Goal: Task Accomplishment & Management: Manage account settings

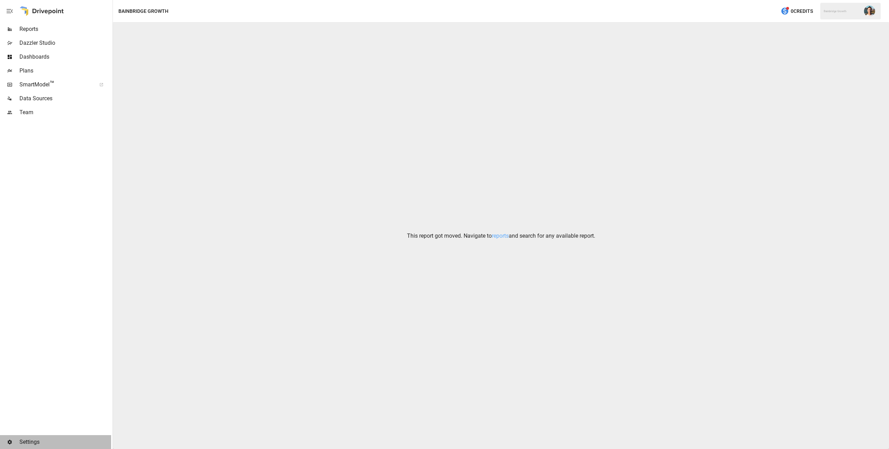
click at [31, 439] on span "Settings" at bounding box center [65, 442] width 92 height 8
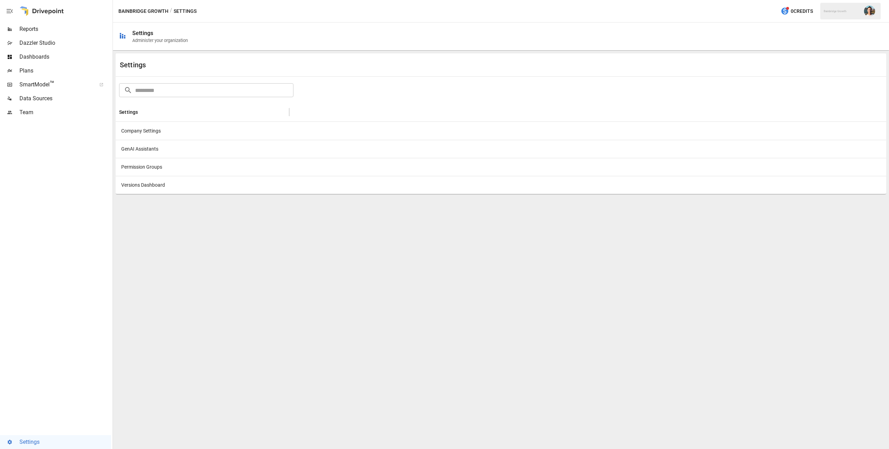
click at [44, 116] on span "Team" at bounding box center [65, 112] width 92 height 8
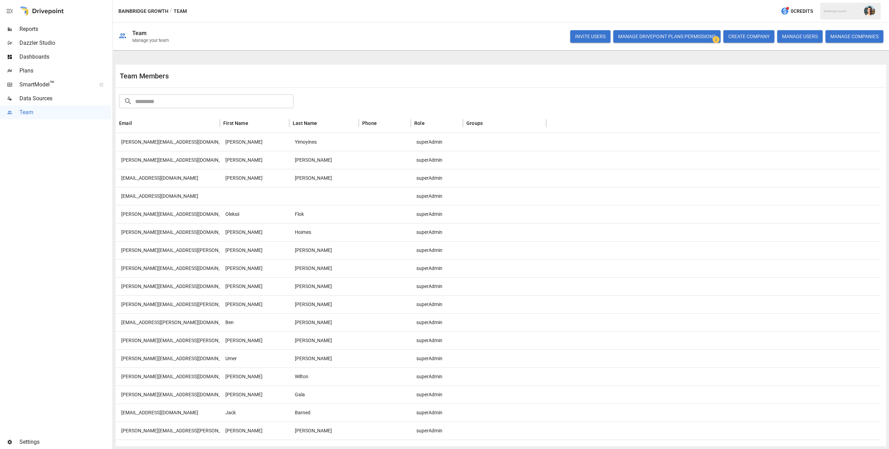
click at [579, 38] on button "INVITE USERS" at bounding box center [590, 36] width 40 height 13
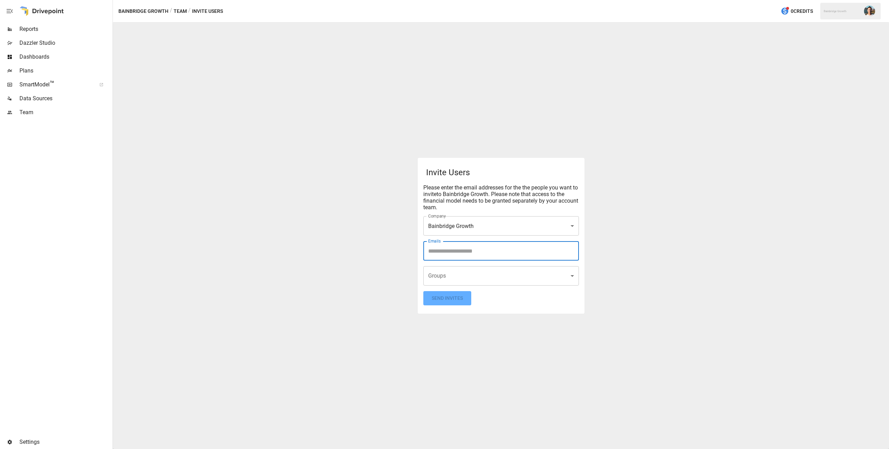
click at [460, 253] on input "Emails" at bounding box center [501, 251] width 149 height 13
click at [470, 0] on body "**********" at bounding box center [444, 0] width 889 height 0
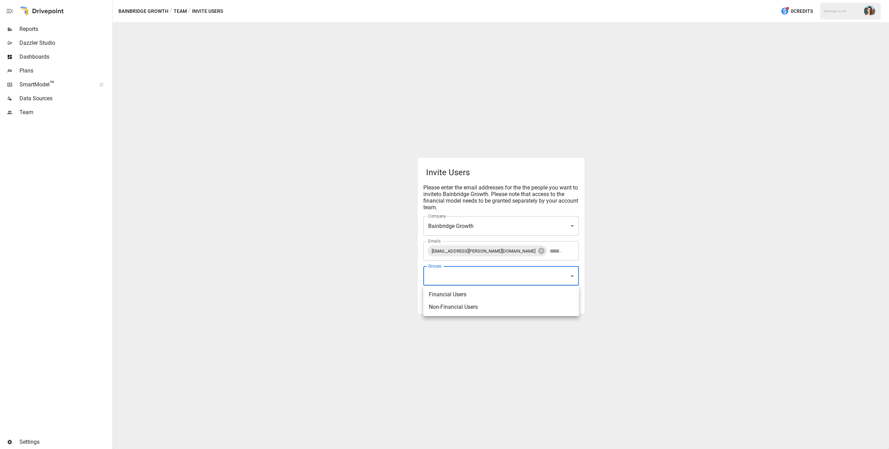
click at [398, 262] on div at bounding box center [444, 224] width 889 height 449
click at [504, 303] on form "**********" at bounding box center [501, 235] width 156 height 139
click at [448, 298] on button "Send Invites" at bounding box center [447, 298] width 48 height 14
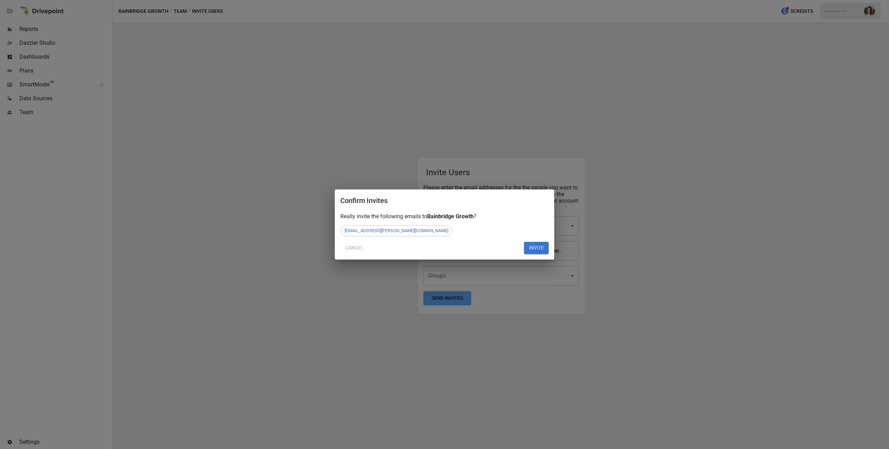
click at [355, 249] on button "Cancel" at bounding box center [354, 248] width 28 height 13
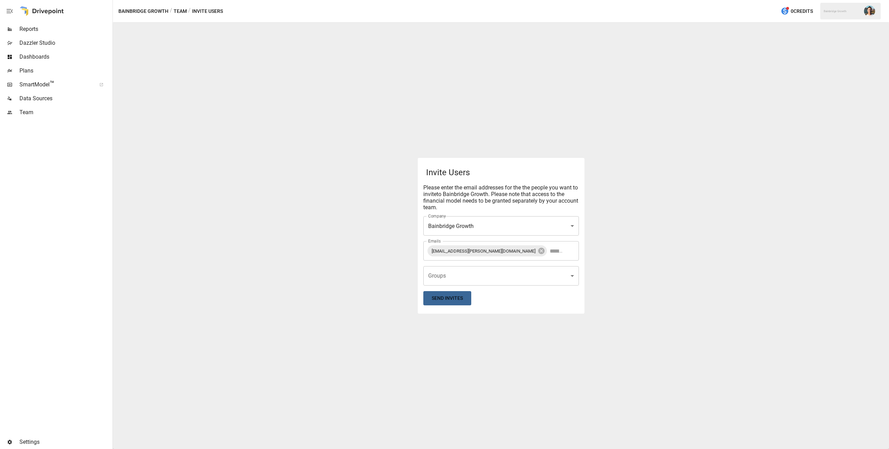
click at [447, 298] on button "Send Invites" at bounding box center [447, 298] width 48 height 14
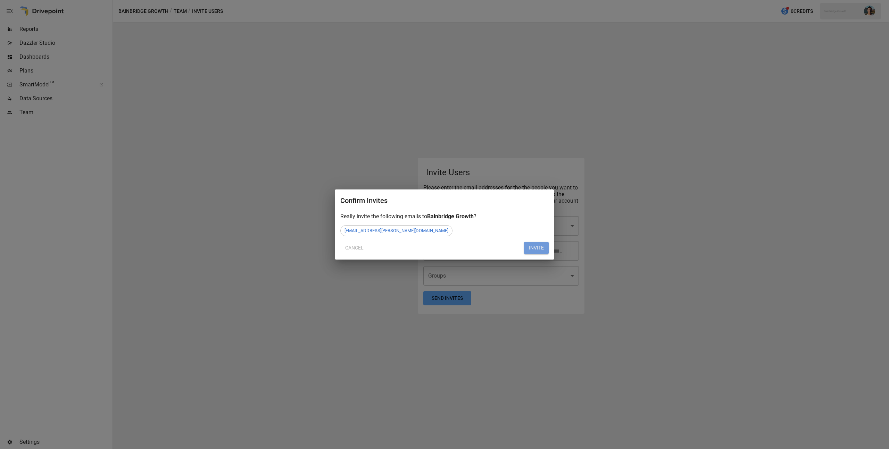
click at [534, 248] on button "INVITE" at bounding box center [536, 248] width 25 height 13
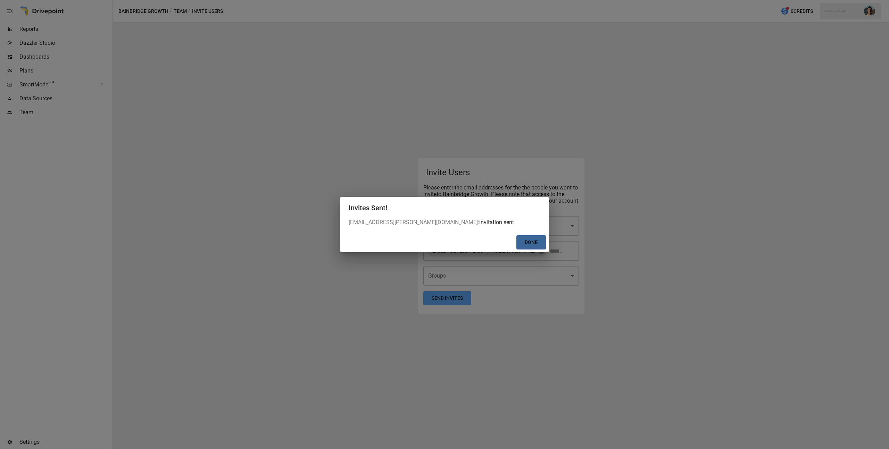
click at [536, 245] on button "Done" at bounding box center [531, 242] width 30 height 14
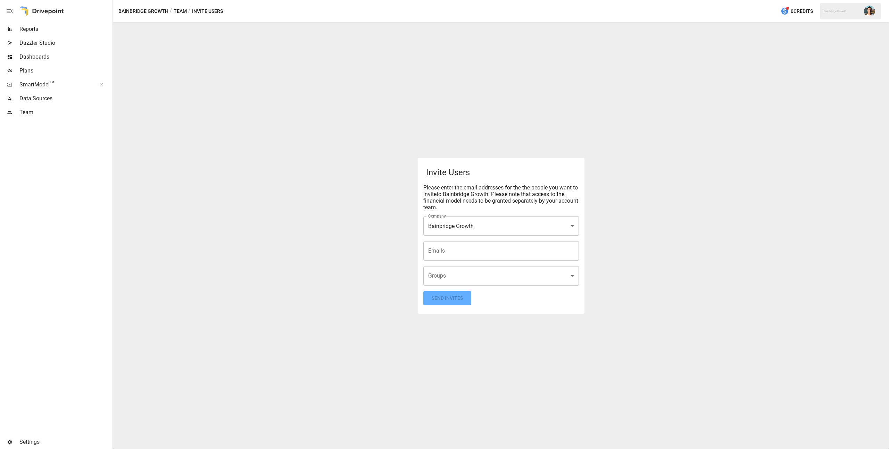
click at [25, 115] on span "Team" at bounding box center [65, 112] width 92 height 8
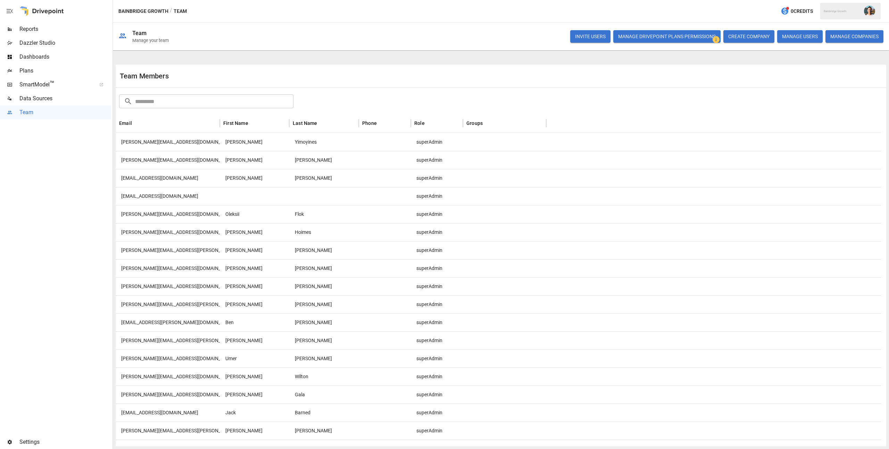
click at [191, 100] on input "text" at bounding box center [214, 101] width 158 height 14
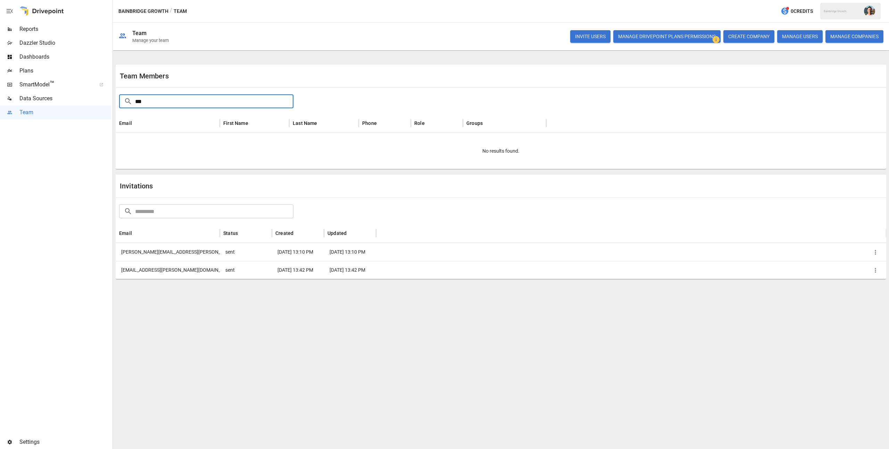
type input "***"
click at [198, 274] on div "[EMAIL_ADDRESS][PERSON_NAME][DOMAIN_NAME]" at bounding box center [168, 270] width 104 height 18
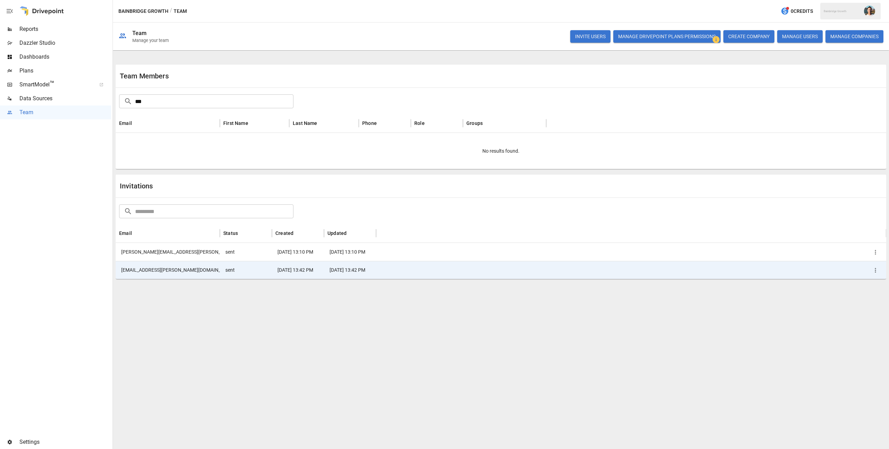
click at [496, 273] on div at bounding box center [631, 270] width 510 height 18
click at [177, 268] on div "[EMAIL_ADDRESS][PERSON_NAME][DOMAIN_NAME]" at bounding box center [168, 270] width 104 height 18
click at [136, 268] on div "[EMAIL_ADDRESS][PERSON_NAME][DOMAIN_NAME]" at bounding box center [168, 270] width 104 height 18
click at [877, 271] on icon "button" at bounding box center [875, 270] width 7 height 7
click at [727, 307] on div at bounding box center [444, 224] width 889 height 449
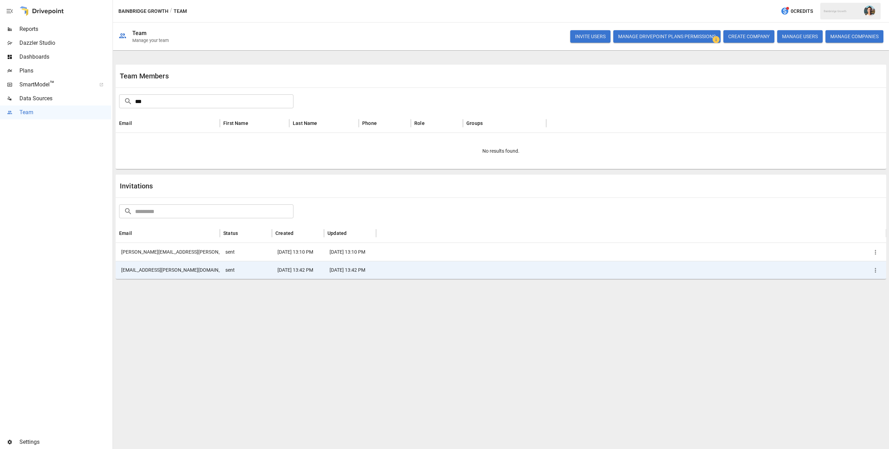
drag, startPoint x: 158, startPoint y: 102, endPoint x: 98, endPoint y: 98, distance: 59.9
click at [95, 99] on main "Reports Dazzler Studio Dashboards Plans SmartModel ™ Data Sources Team Settings…" at bounding box center [444, 224] width 889 height 449
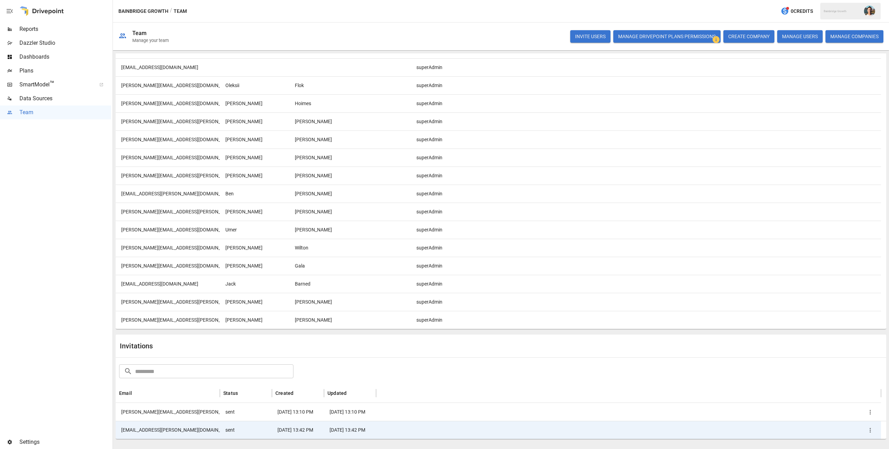
scroll to position [133, 0]
